Goal: Book appointment/travel/reservation

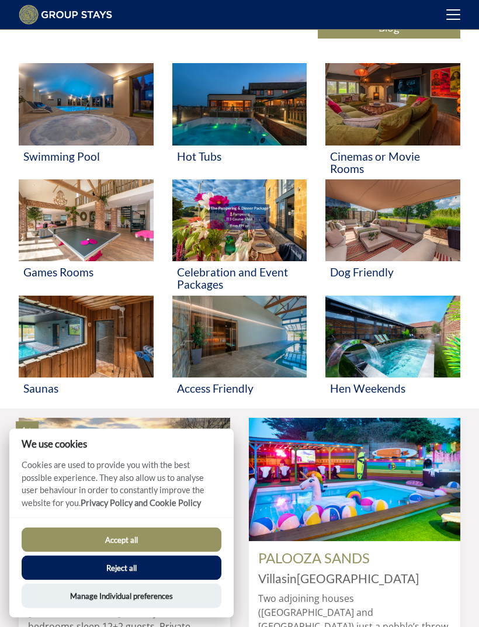
scroll to position [359, 0]
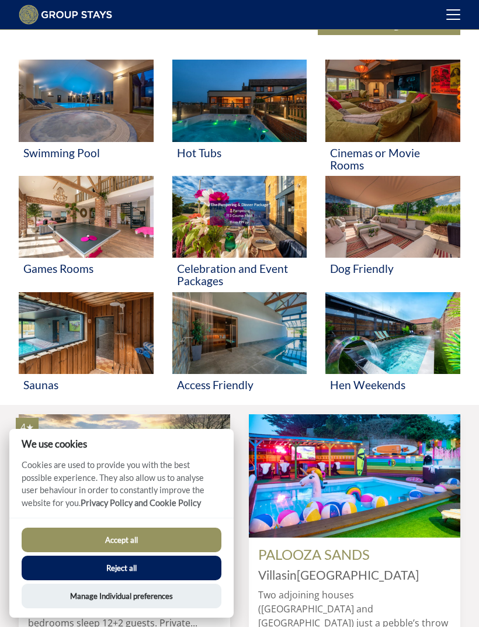
click at [255, 211] on img at bounding box center [239, 217] width 135 height 82
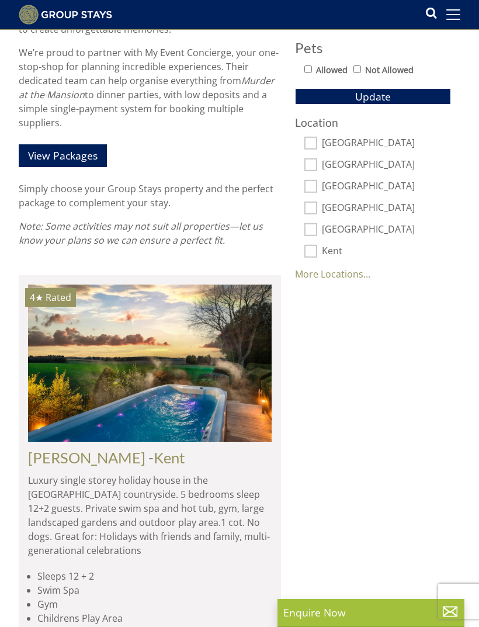
scroll to position [634, 0]
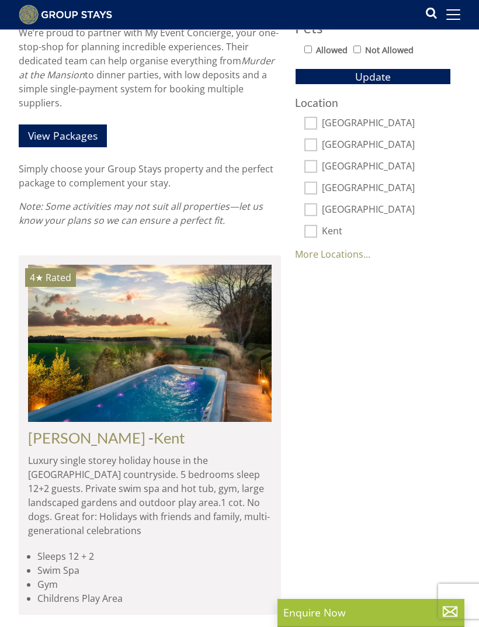
click at [118, 393] on img at bounding box center [150, 343] width 244 height 157
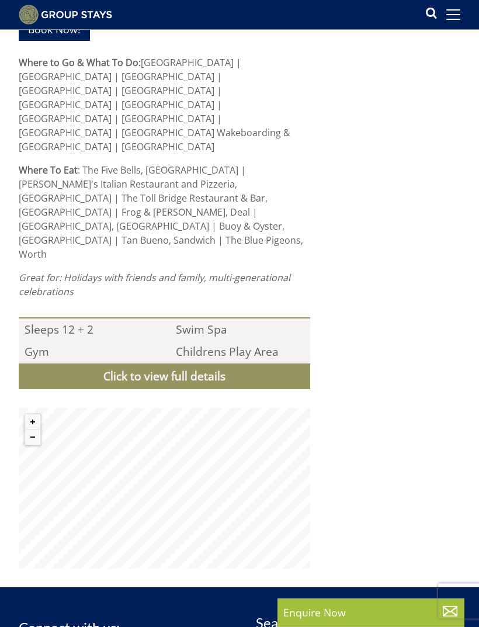
scroll to position [1165, 0]
click at [136, 363] on link "Click to view full details" at bounding box center [165, 376] width 292 height 26
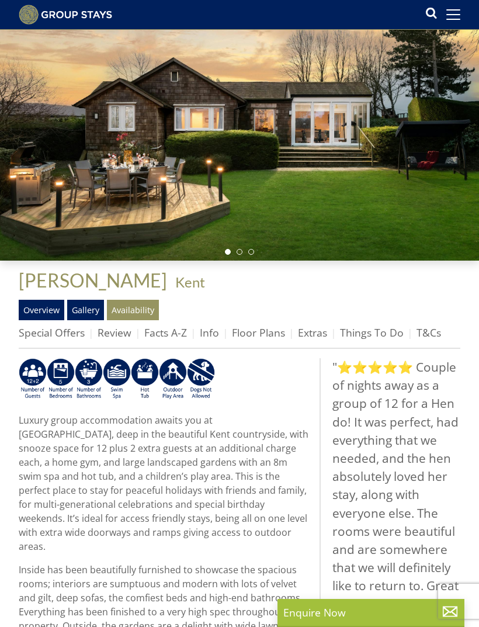
scroll to position [61, 0]
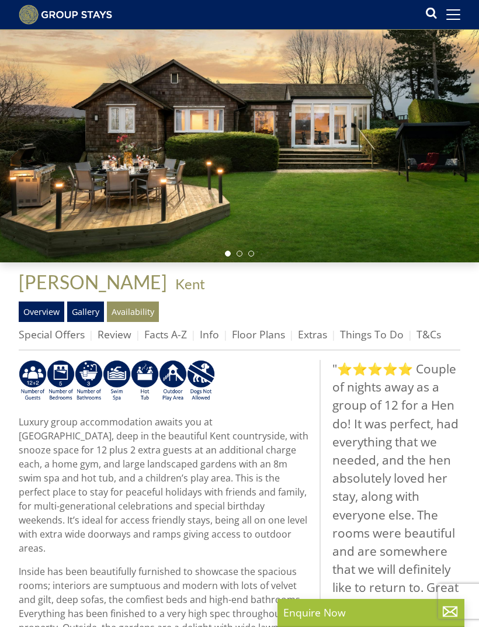
click at [130, 307] on link "Availability" at bounding box center [133, 312] width 52 height 20
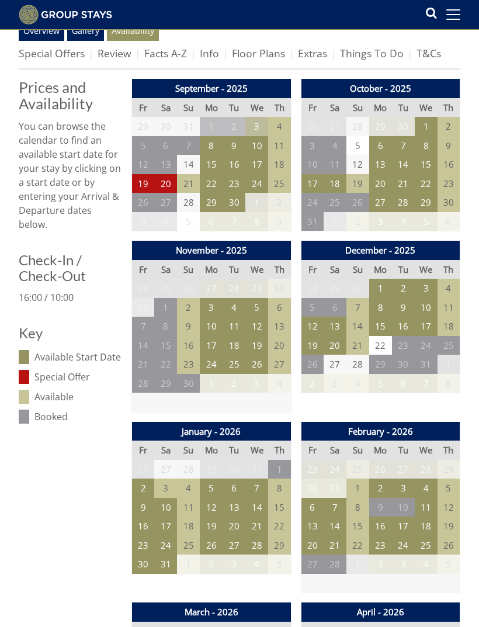
scroll to position [345, 0]
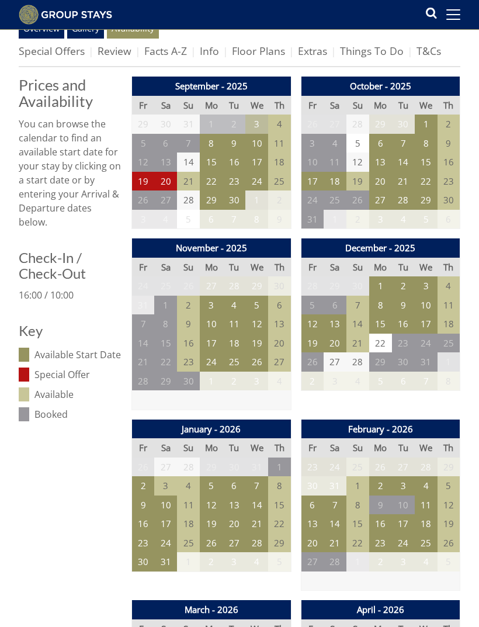
click at [278, 496] on td "15" at bounding box center [279, 505] width 23 height 19
click at [280, 501] on td "15" at bounding box center [279, 505] width 23 height 19
click at [143, 519] on td "16" at bounding box center [143, 523] width 23 height 19
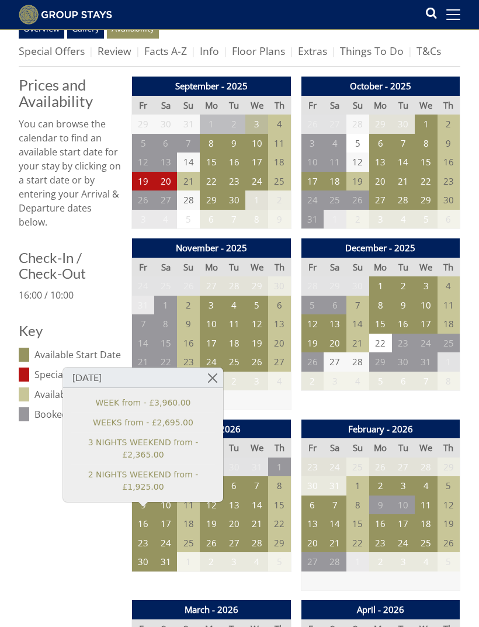
click at [207, 373] on link at bounding box center [213, 378] width 20 height 20
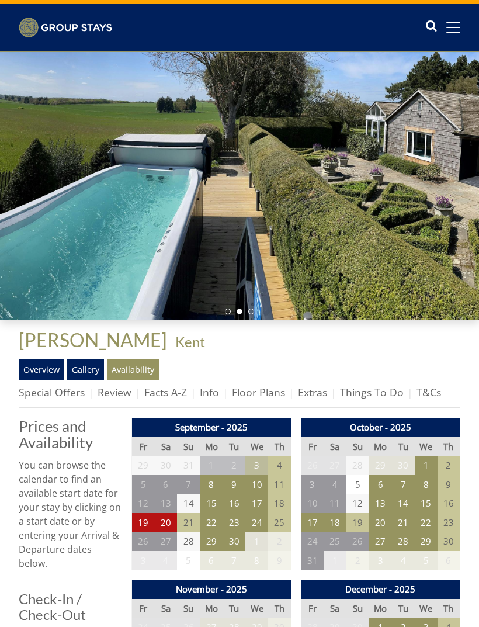
scroll to position [0, 0]
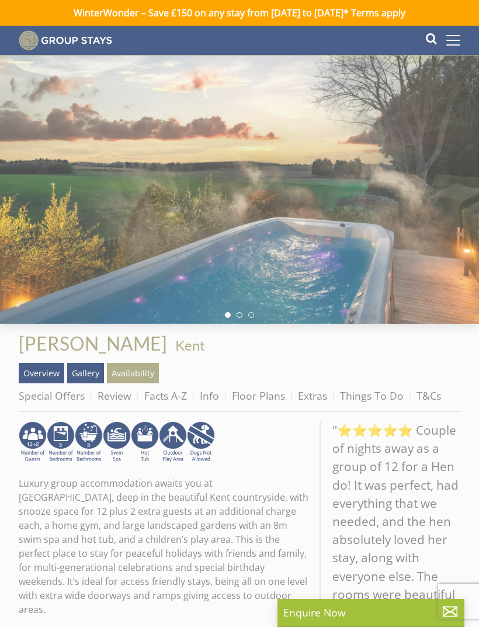
scroll to position [61, 0]
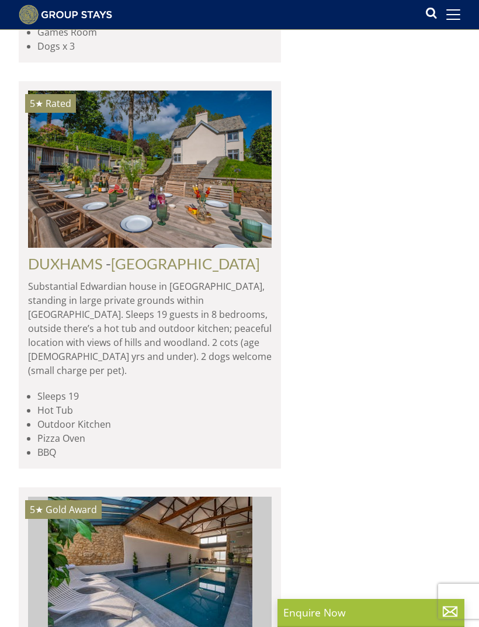
scroll to position [2797, 0]
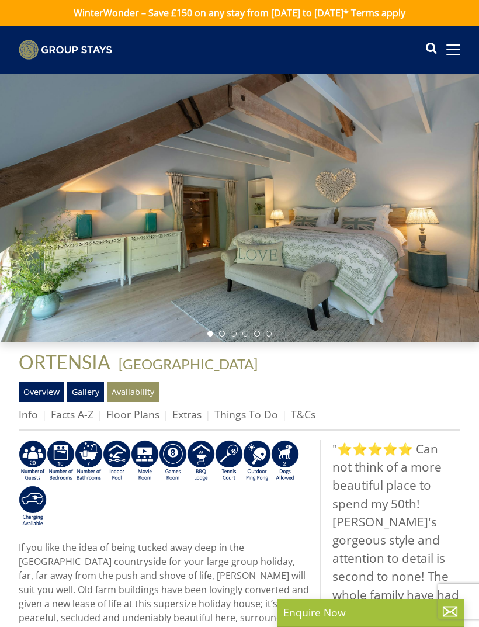
click at [136, 396] on link "Availability" at bounding box center [133, 392] width 52 height 20
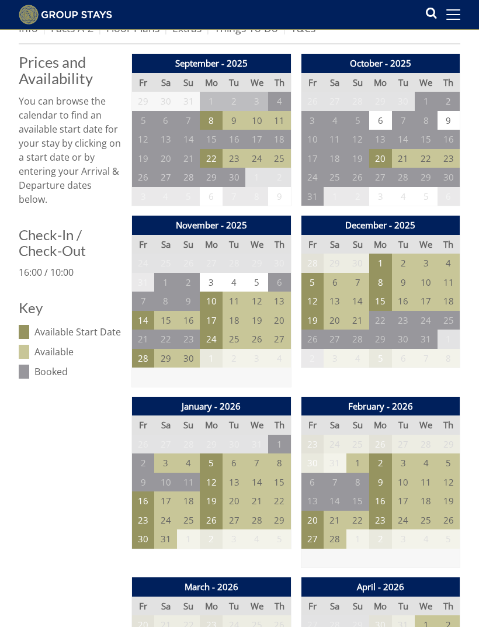
scroll to position [369, 0]
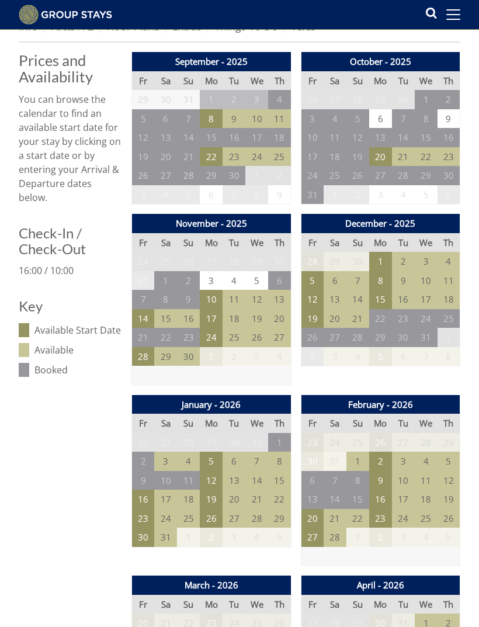
click at [142, 496] on td "16" at bounding box center [143, 499] width 23 height 19
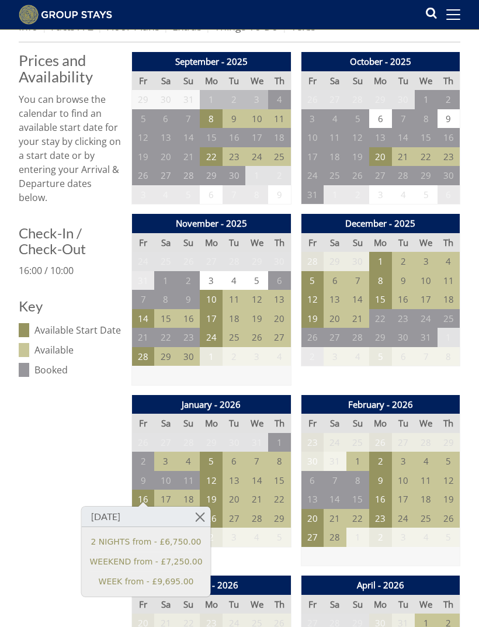
scroll to position [406, 0]
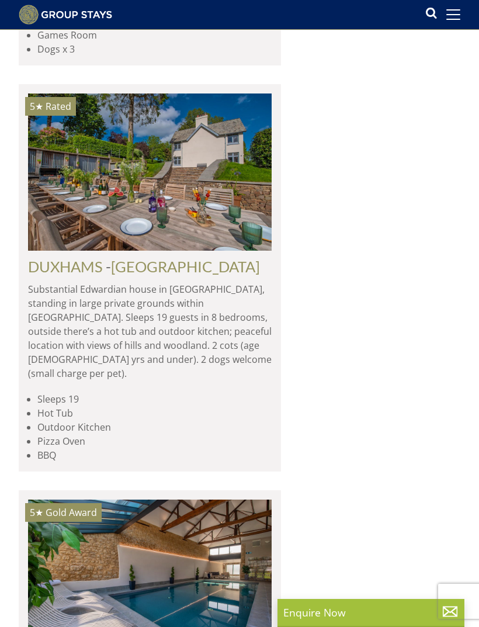
scroll to position [0, 6336]
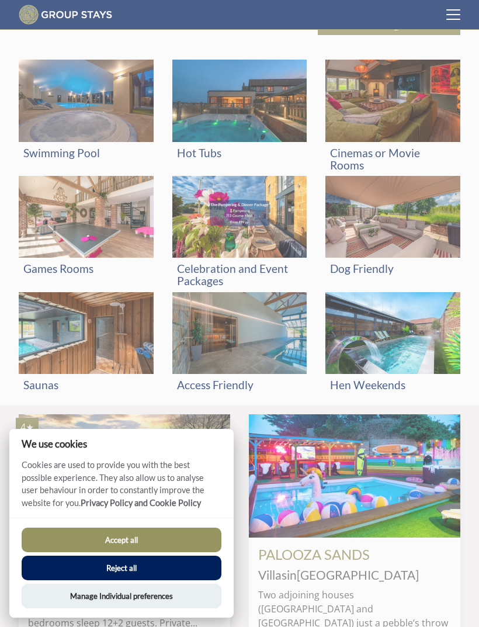
scroll to position [0, 2115]
